Goal: Find specific page/section: Find specific page/section

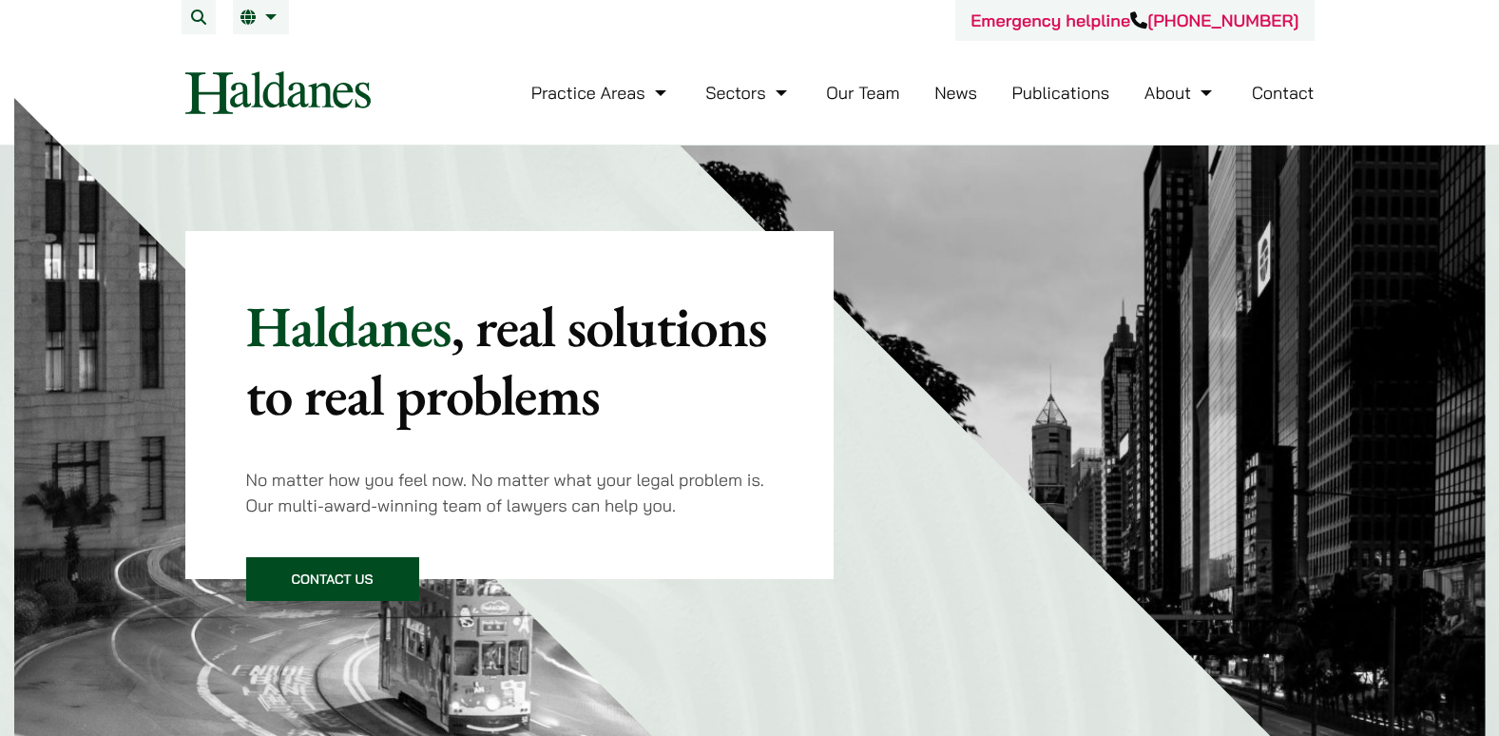
click at [832, 94] on link "Our Team" at bounding box center [862, 93] width 73 height 22
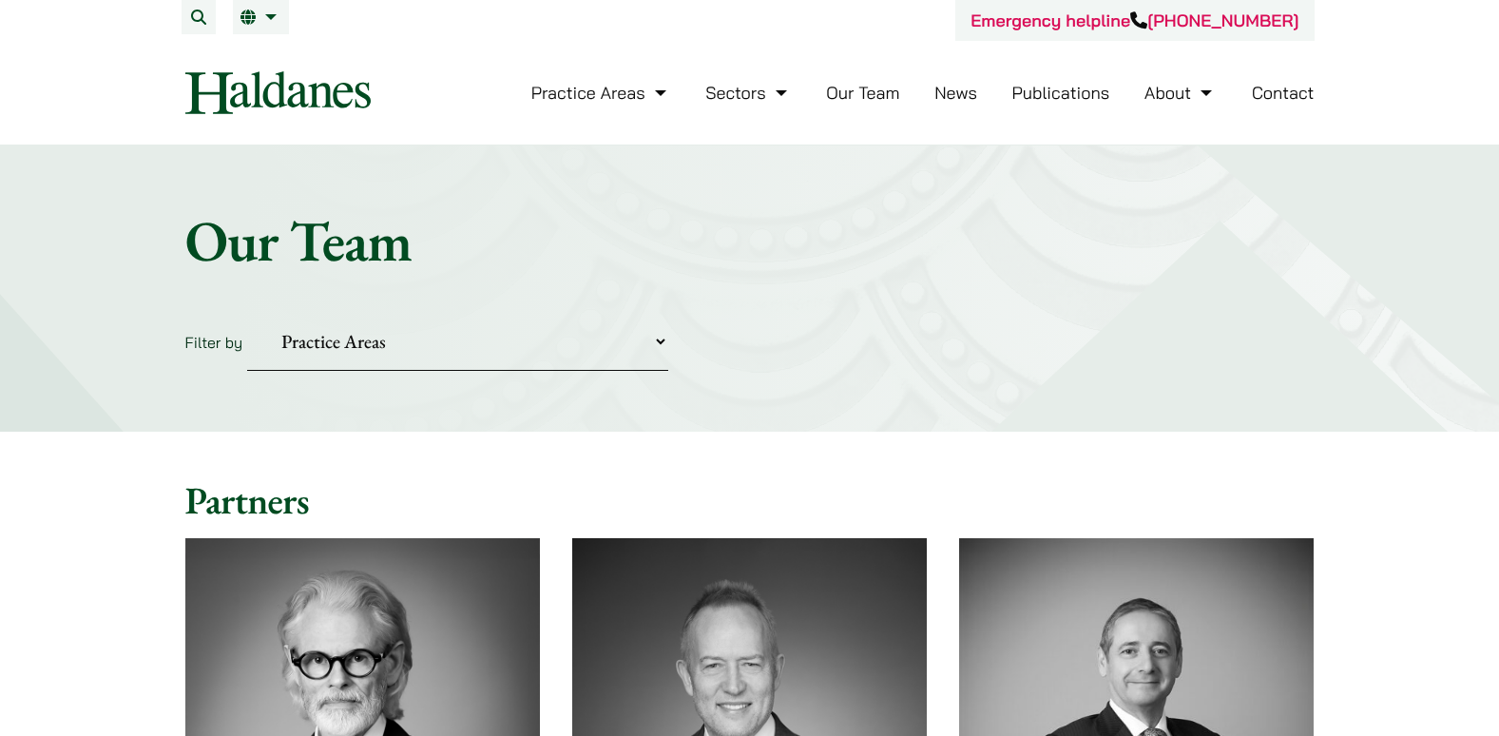
click at [493, 363] on select "Practice Areas Antitrust and Competition Civil Litigation & Dispute Resolution …" at bounding box center [457, 342] width 421 height 58
select select "divorce-and-family-law"
click at [247, 313] on select "Practice Areas Antitrust and Competition Civil Litigation & Dispute Resolution …" at bounding box center [457, 342] width 421 height 58
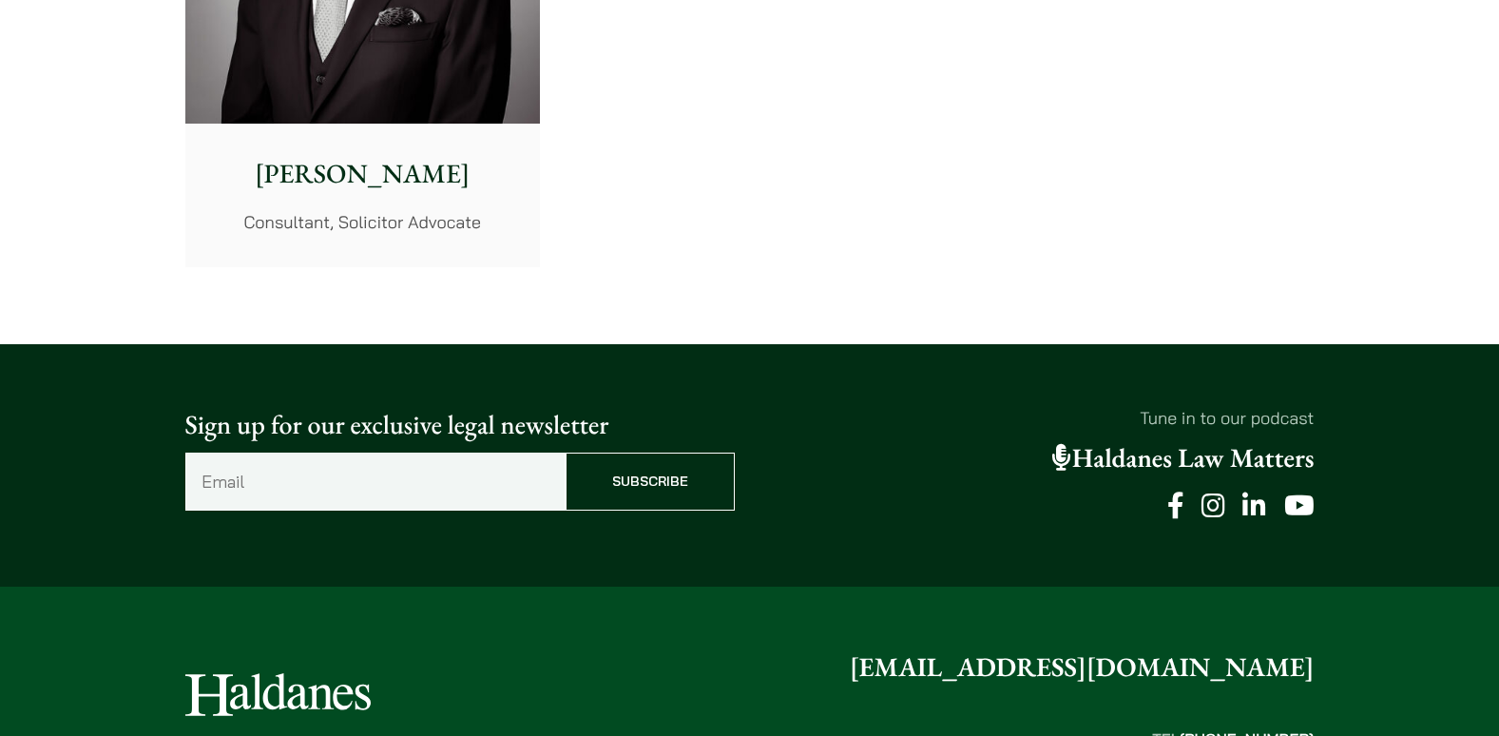
scroll to position [3893, 0]
